Goal: Task Accomplishment & Management: Manage account settings

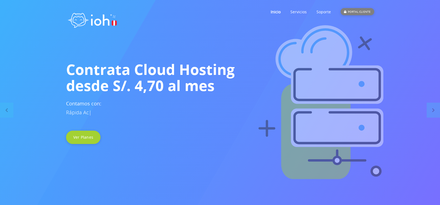
drag, startPoint x: 0, startPoint y: 0, endPoint x: 357, endPoint y: 13, distance: 357.0
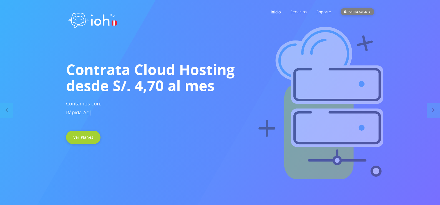
click at [357, 13] on div "PORTAL CLIENTE" at bounding box center [357, 11] width 33 height 7
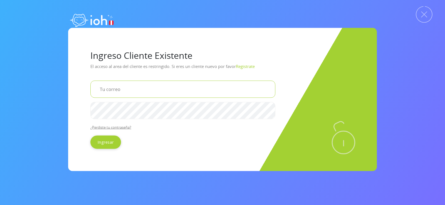
click at [126, 88] on input "email" at bounding box center [182, 89] width 185 height 17
type input "wciasjm@gmail.com"
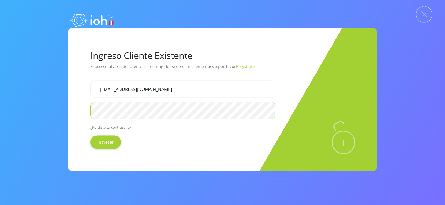
click at [90, 136] on input "Ingresar" at bounding box center [105, 142] width 31 height 13
